Goal: Navigation & Orientation: Find specific page/section

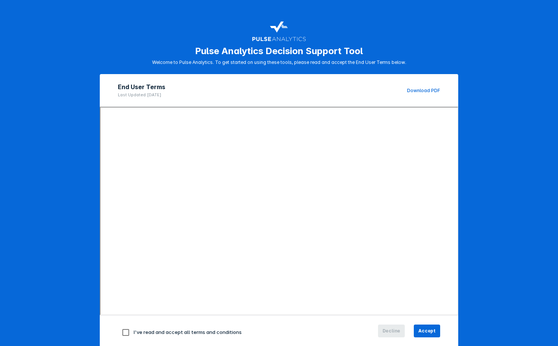
click at [127, 332] on input "checkbox" at bounding box center [126, 333] width 16 height 16
checkbox input "true"
click at [424, 327] on button "Accept" at bounding box center [427, 331] width 26 height 13
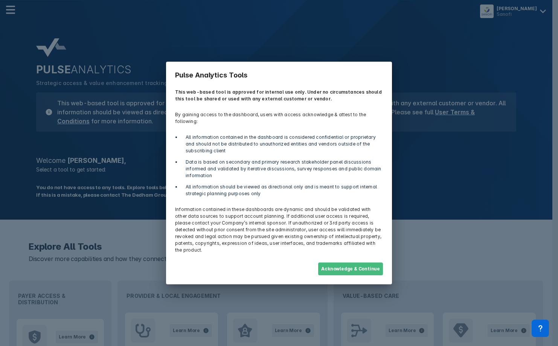
click at [354, 263] on button "Acknowledge & Continue" at bounding box center [350, 269] width 65 height 13
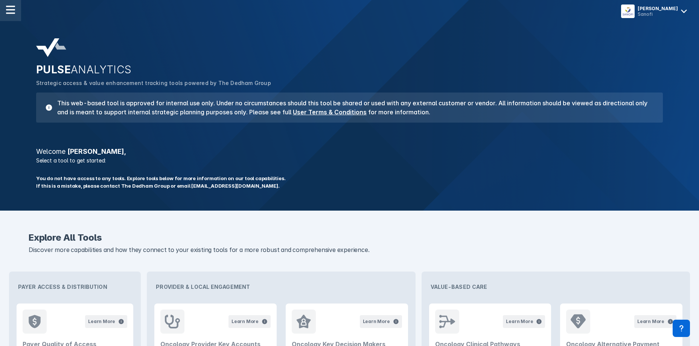
click at [17, 9] on div at bounding box center [10, 10] width 21 height 21
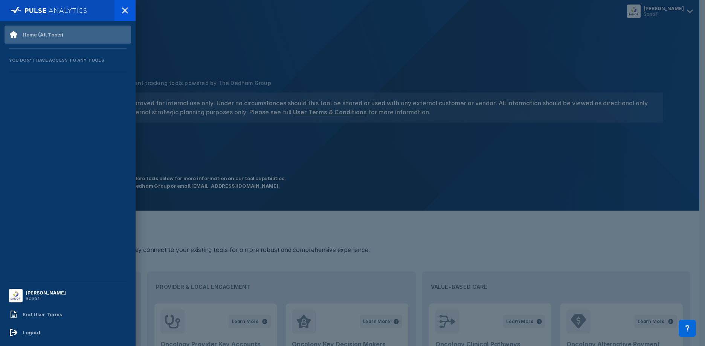
click at [38, 31] on div "Home (All Tools)" at bounding box center [36, 34] width 54 height 9
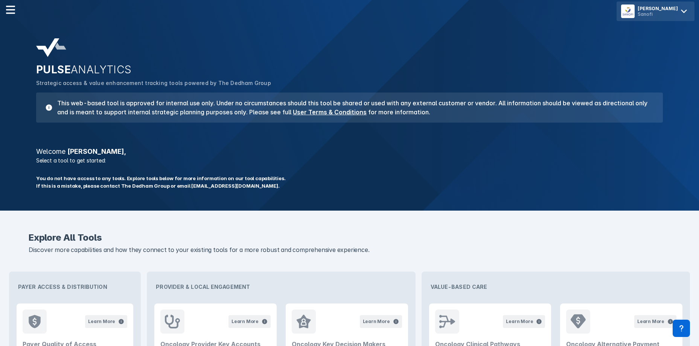
click at [558, 10] on icon at bounding box center [684, 11] width 12 height 12
click at [558, 10] on icon at bounding box center [684, 11] width 6 height 4
